Goal: Transaction & Acquisition: Book appointment/travel/reservation

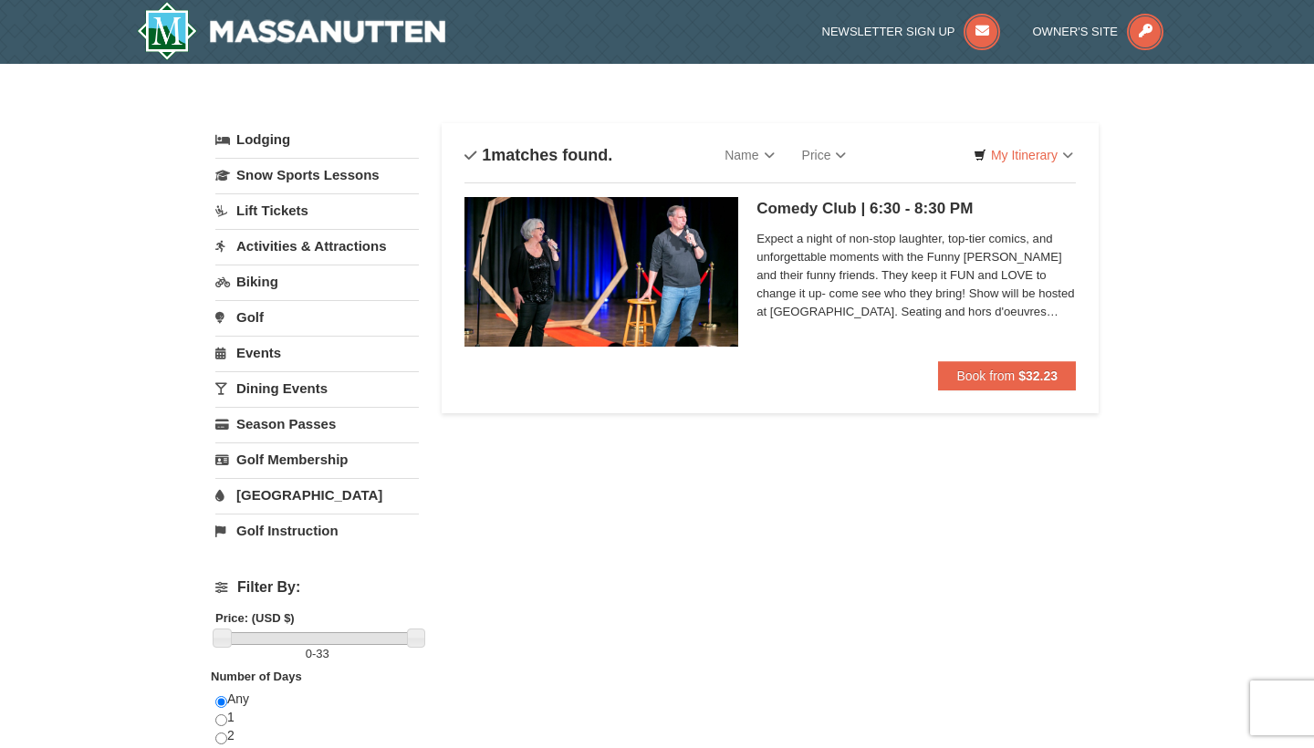
click at [1151, 360] on div "× Categories List Filter My Itinerary Questions? [PHONE_NUMBER] Lodging Arrival…" at bounding box center [657, 525] width 1314 height 923
click at [835, 267] on span "Expect a night of non-stop laughter, top-tier comics, and unforgettable moments…" at bounding box center [916, 275] width 319 height 91
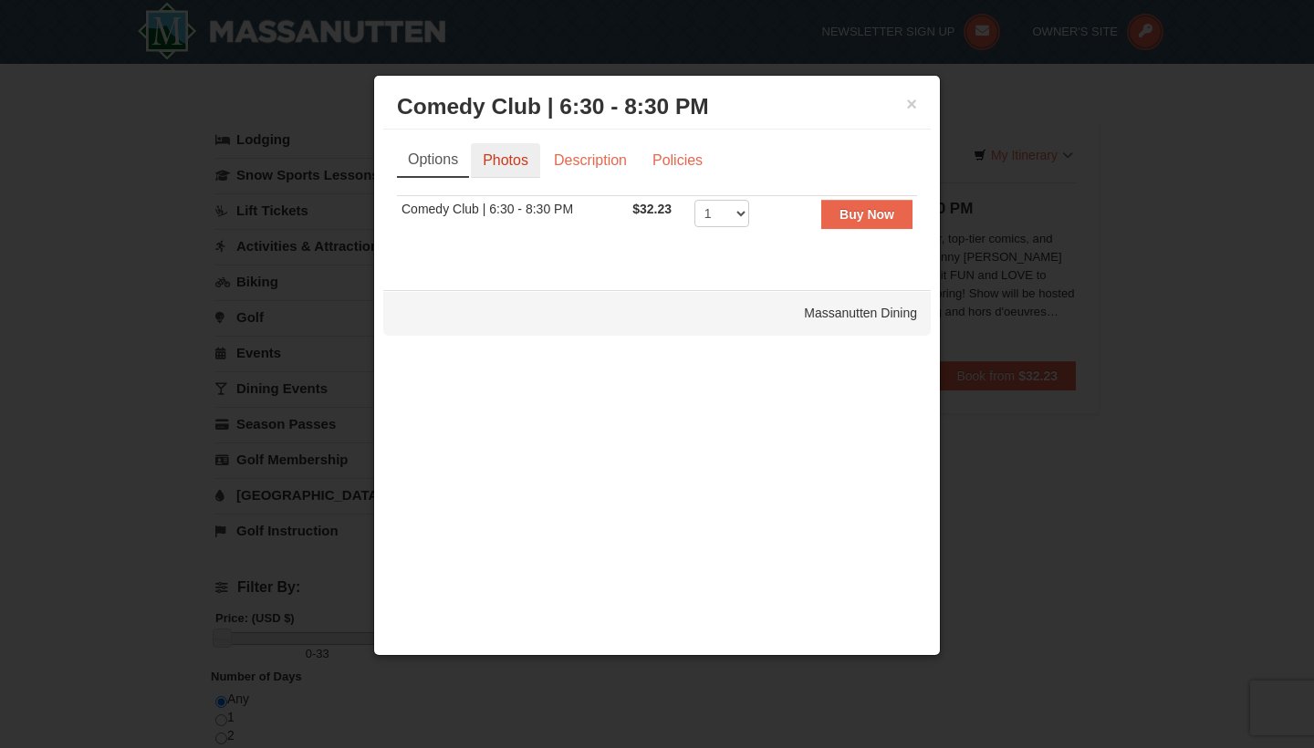
click at [523, 170] on link "Photos" at bounding box center [505, 160] width 69 height 35
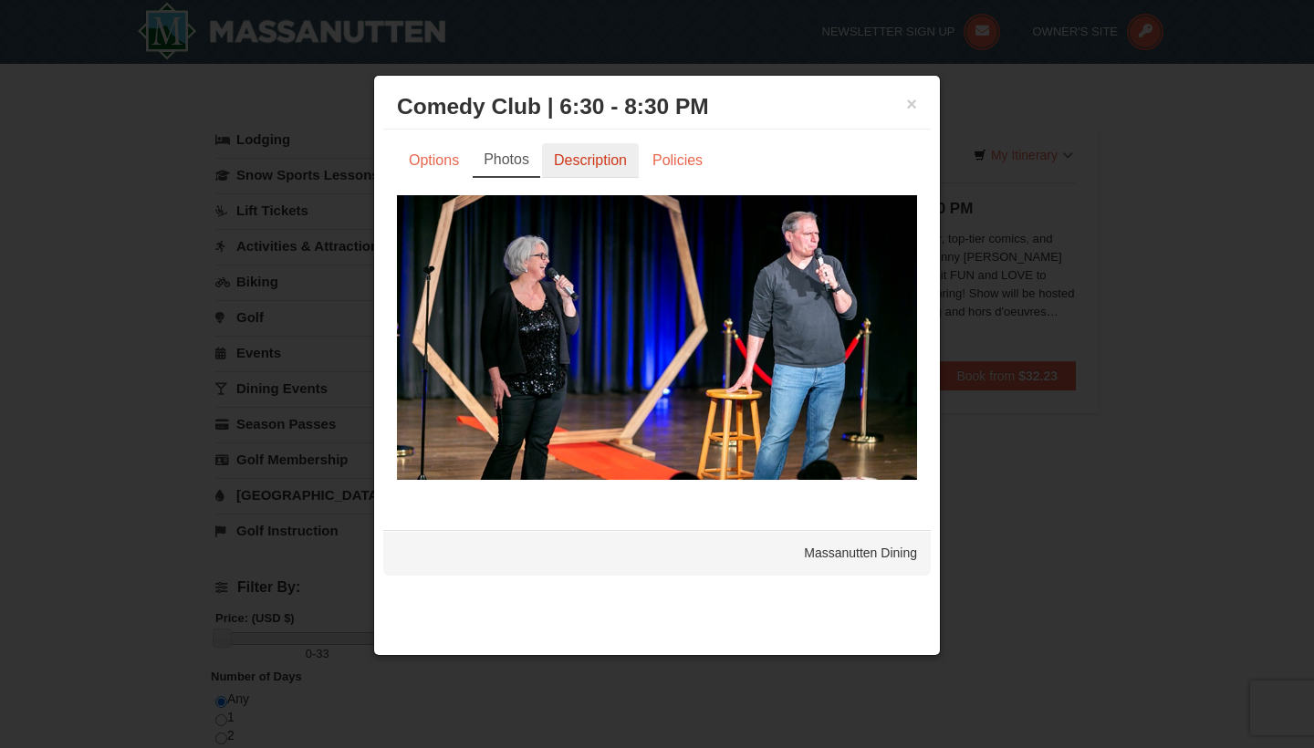
click at [567, 163] on link "Description" at bounding box center [590, 160] width 97 height 35
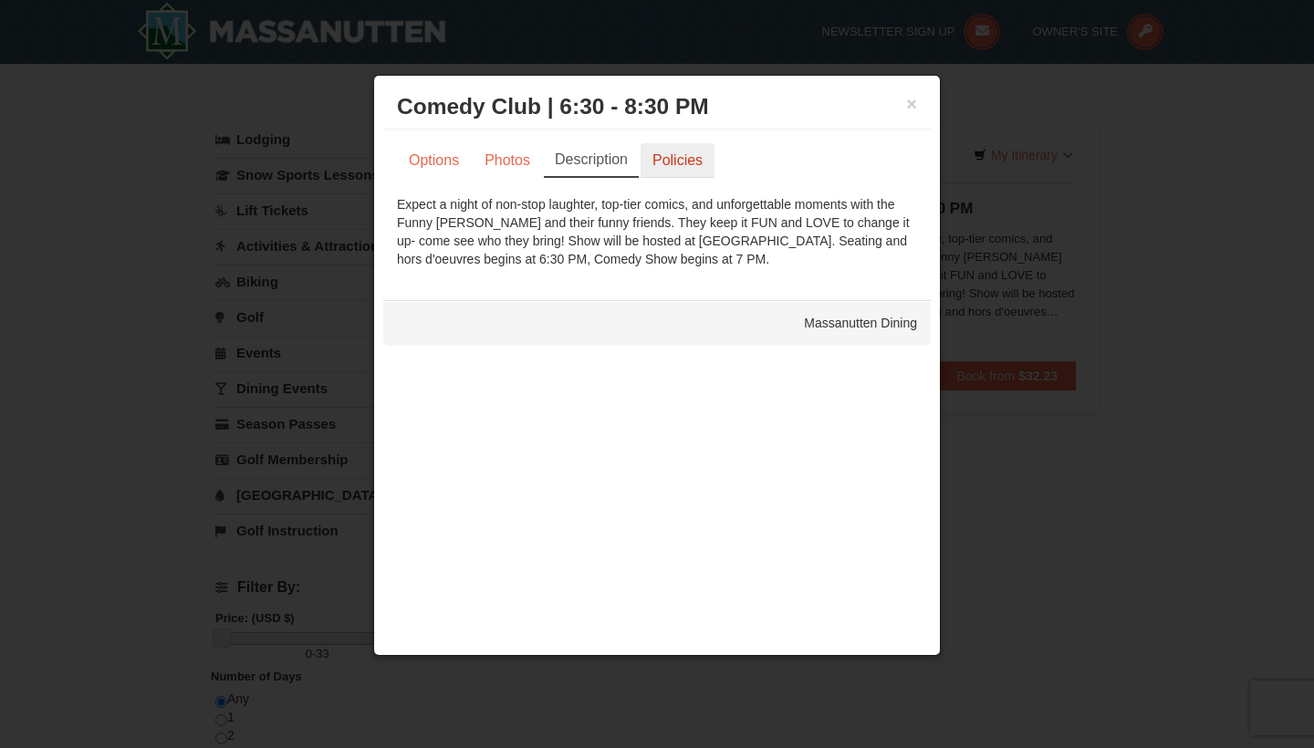
click at [693, 163] on link "Policies" at bounding box center [678, 160] width 74 height 35
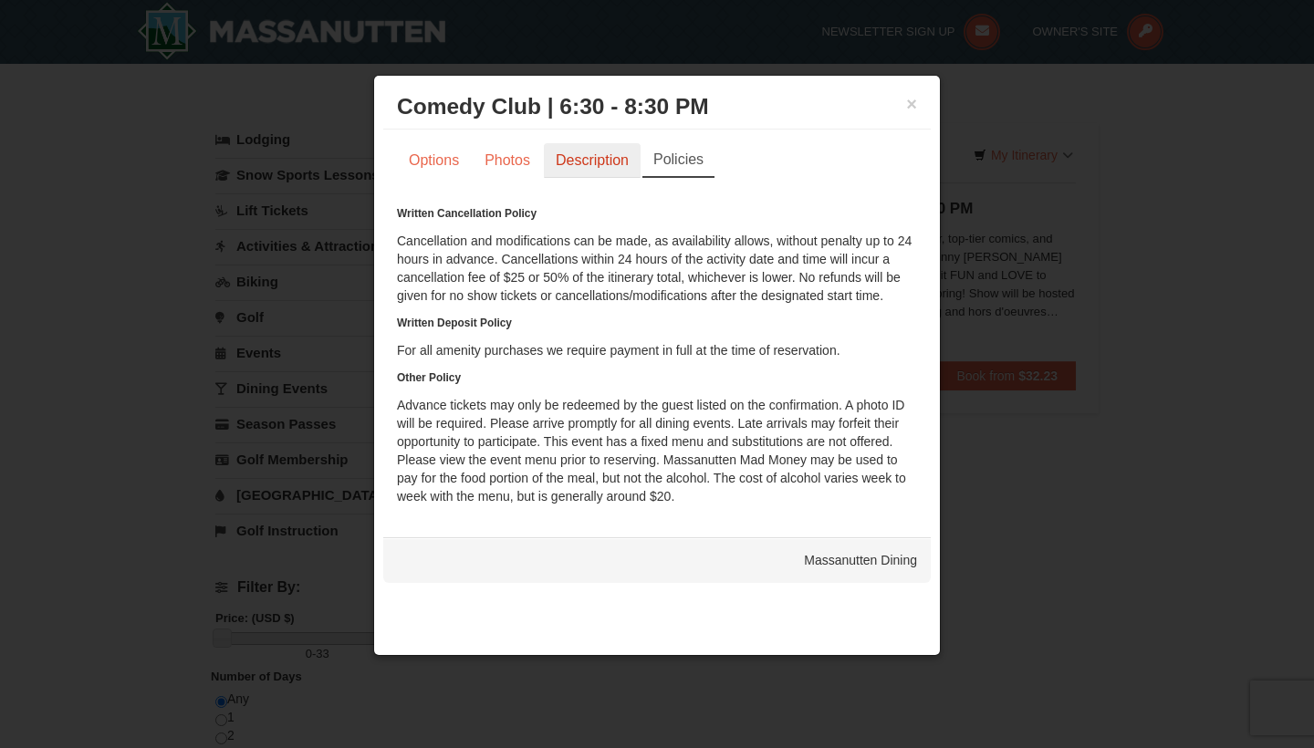
click at [626, 163] on link "Description" at bounding box center [592, 160] width 97 height 35
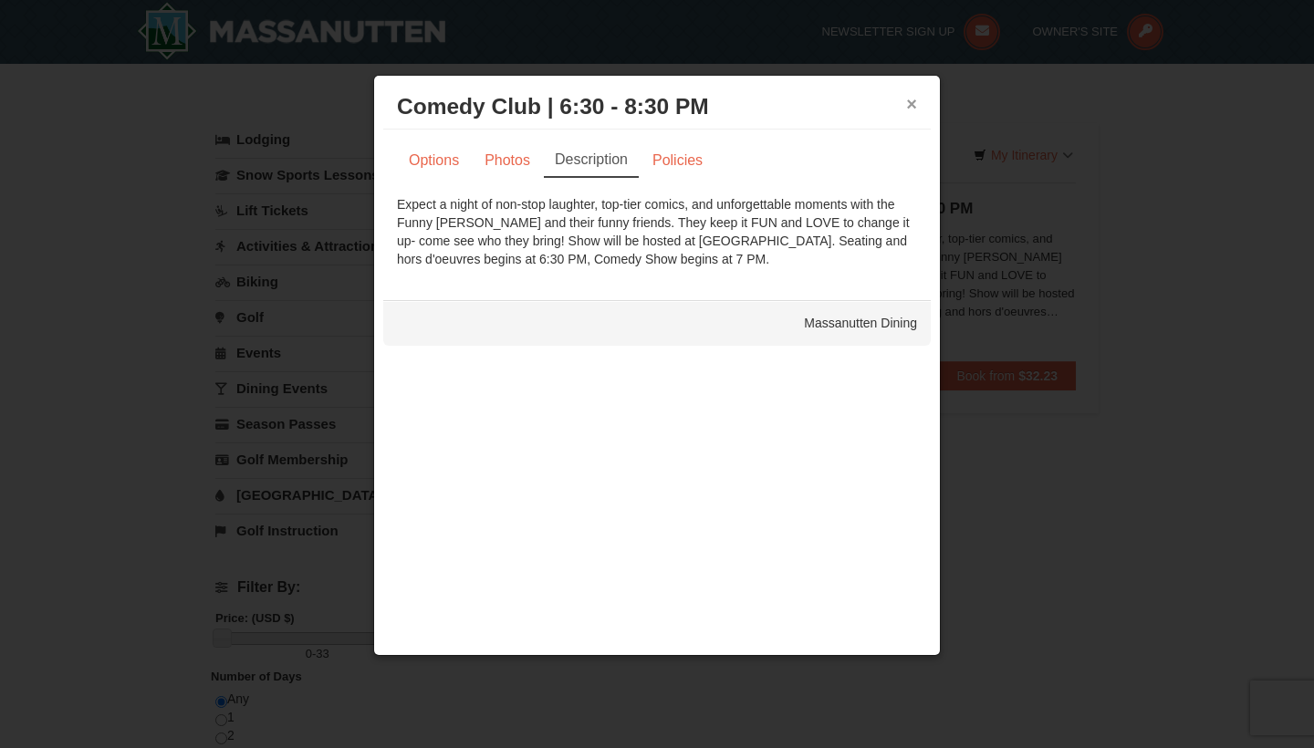
click at [916, 104] on button "×" at bounding box center [911, 104] width 11 height 18
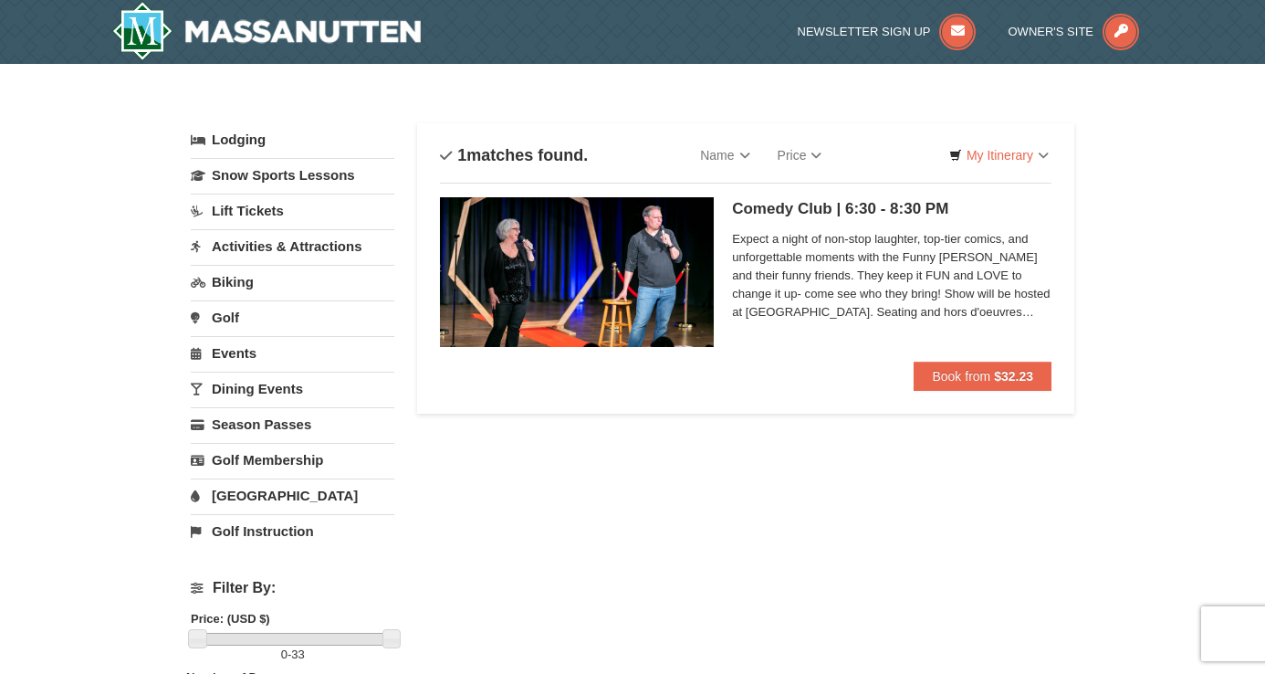
click at [733, 409] on div "Sort By Name Name (A to Z) Name (Z to A) Price Price (Low to High) Price (High …" at bounding box center [745, 268] width 657 height 290
click at [236, 395] on link "Dining Events" at bounding box center [293, 389] width 204 height 34
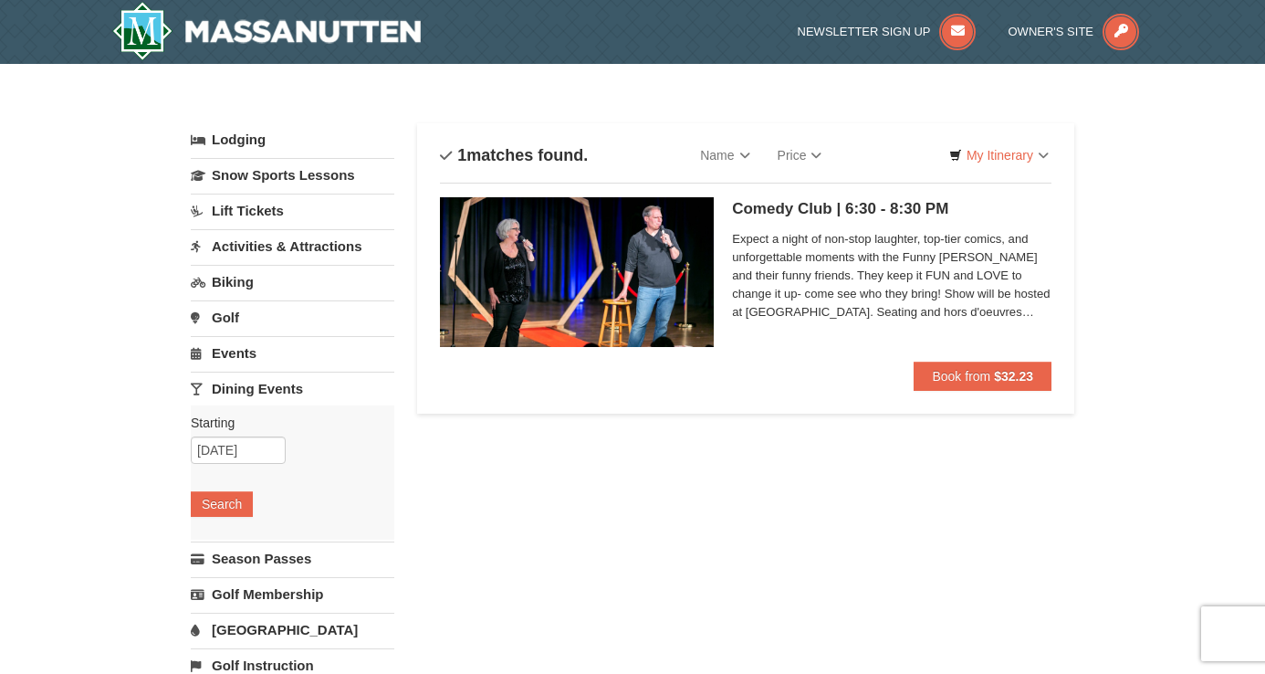
click at [149, 380] on div "× Categories List Filter My Itinerary Questions? [PHONE_NUMBER] Lodging Arrival…" at bounding box center [632, 592] width 1265 height 1057
click at [134, 258] on div "× Categories List Filter My Itinerary Questions? [PHONE_NUMBER] Lodging Arrival…" at bounding box center [632, 592] width 1265 height 1057
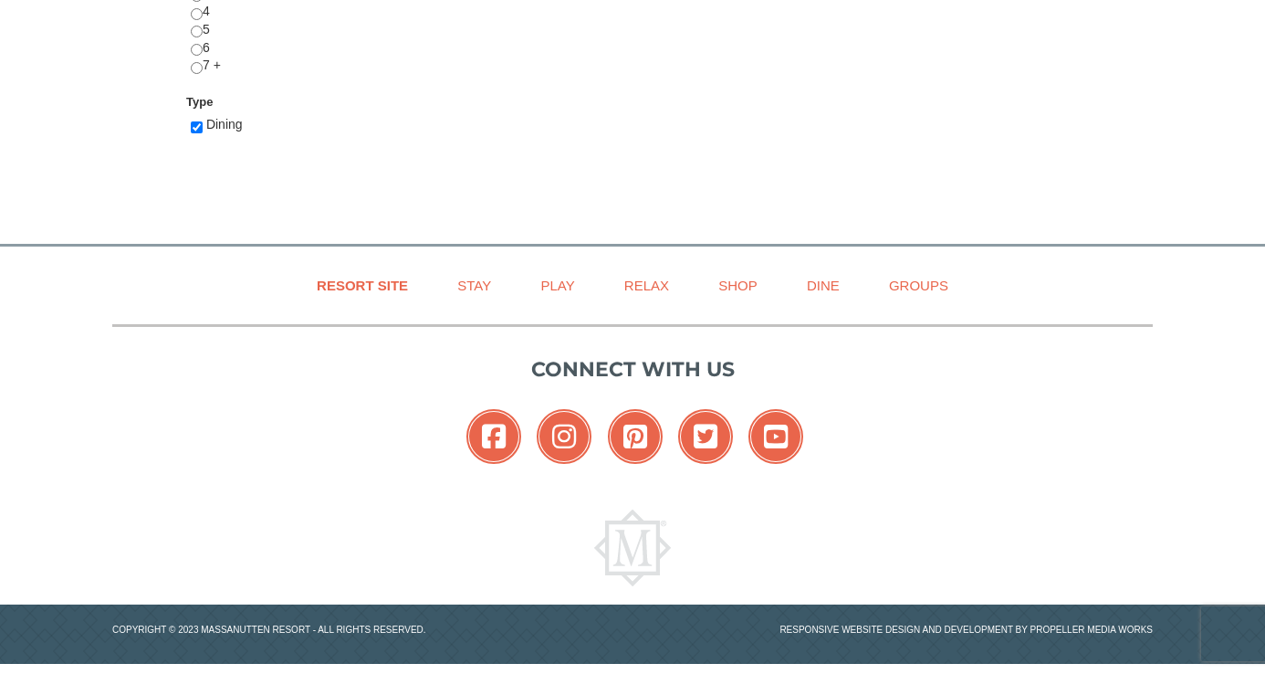
scroll to position [895, 0]
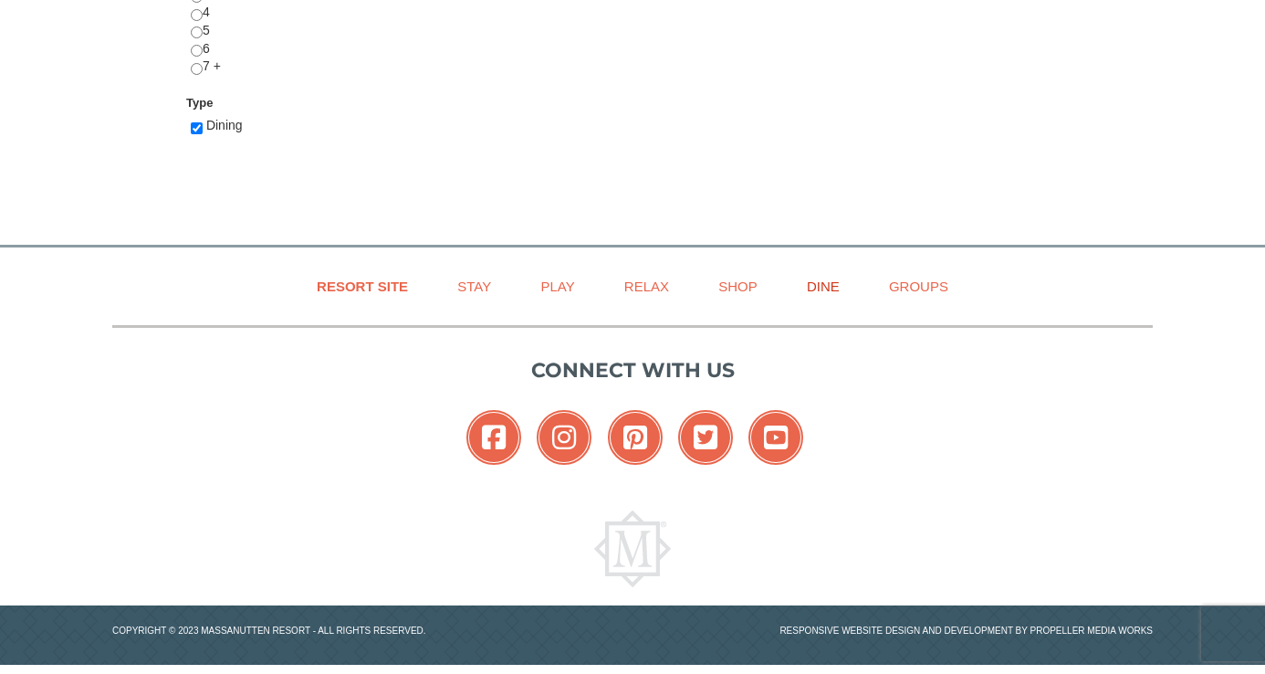
click at [822, 279] on link "Dine" at bounding box center [823, 286] width 78 height 41
